Goal: Find specific page/section: Find specific page/section

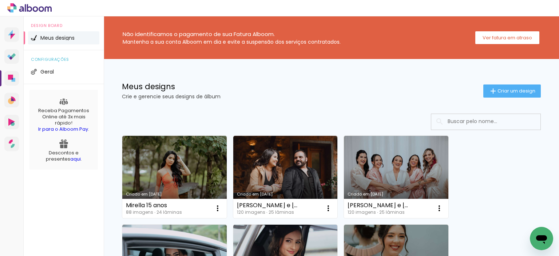
click at [444, 125] on input at bounding box center [496, 121] width 104 height 15
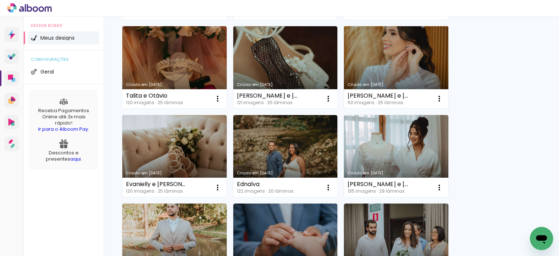
scroll to position [291, 0]
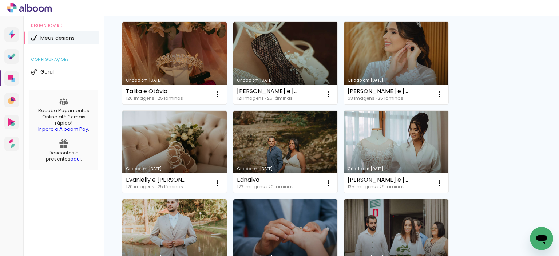
type input "v"
type paper-input "v"
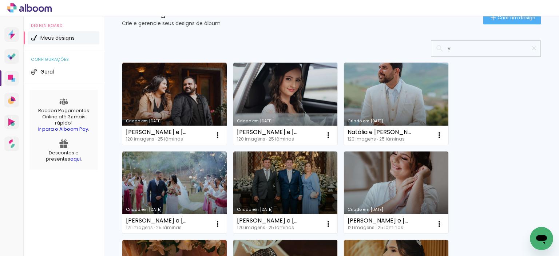
scroll to position [73, 0]
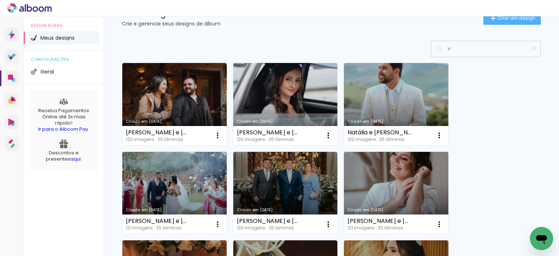
drag, startPoint x: 486, startPoint y: 49, endPoint x: 279, endPoint y: 61, distance: 207.4
click at [474, 52] on input "v" at bounding box center [489, 48] width 91 height 15
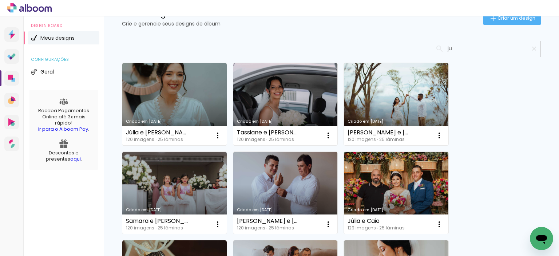
scroll to position [29, 0]
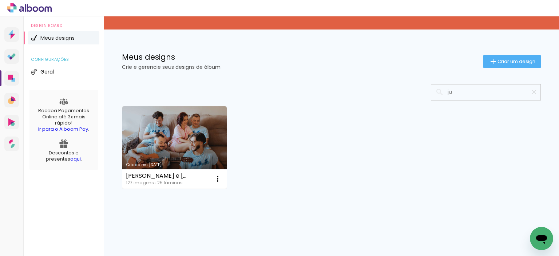
type input "j"
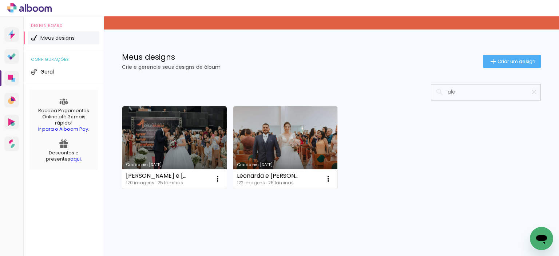
type input "ale"
type paper-input "ale"
